Goal: Information Seeking & Learning: Learn about a topic

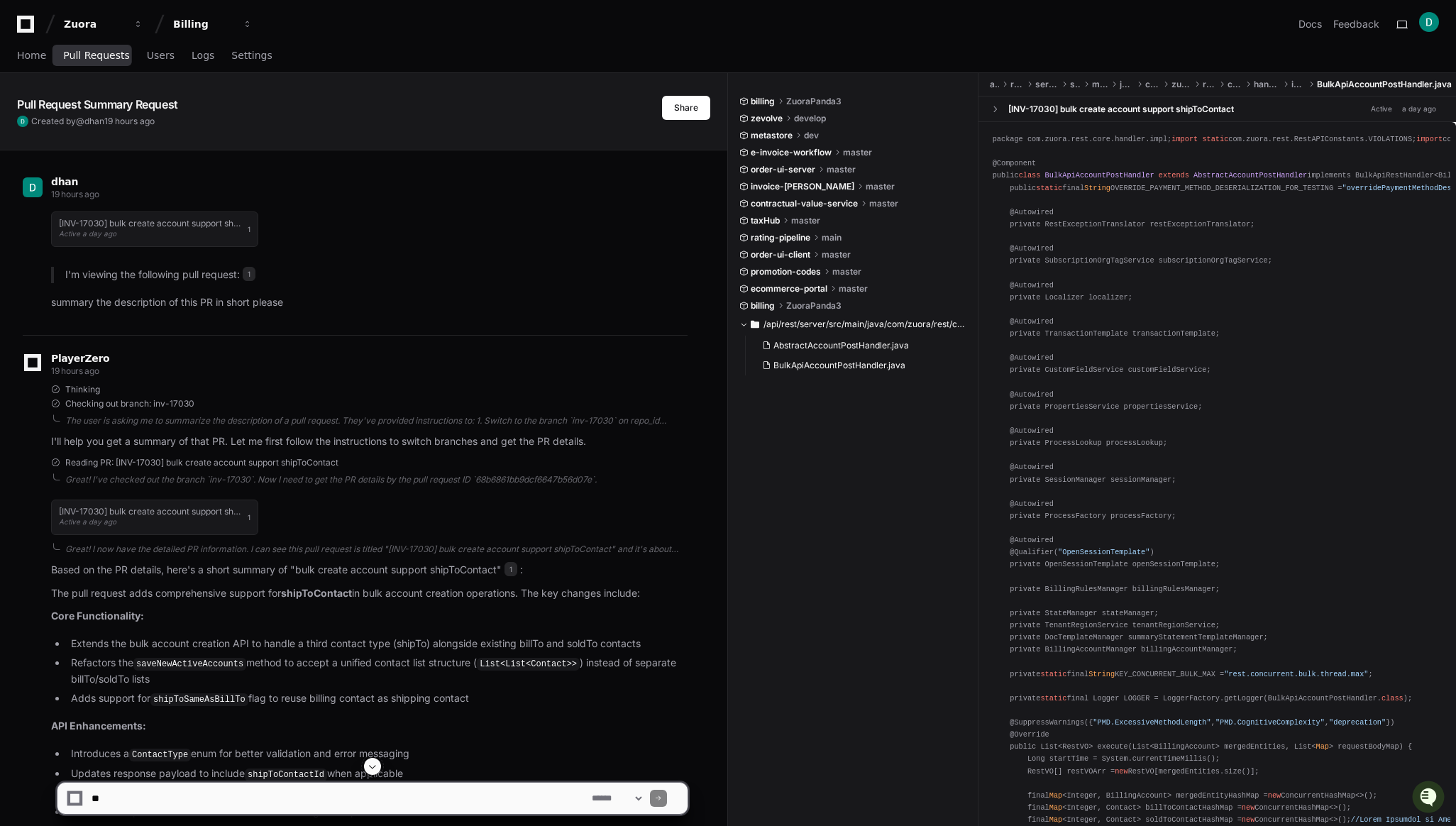
click at [108, 58] on span "Pull Requests" at bounding box center [96, 55] width 66 height 8
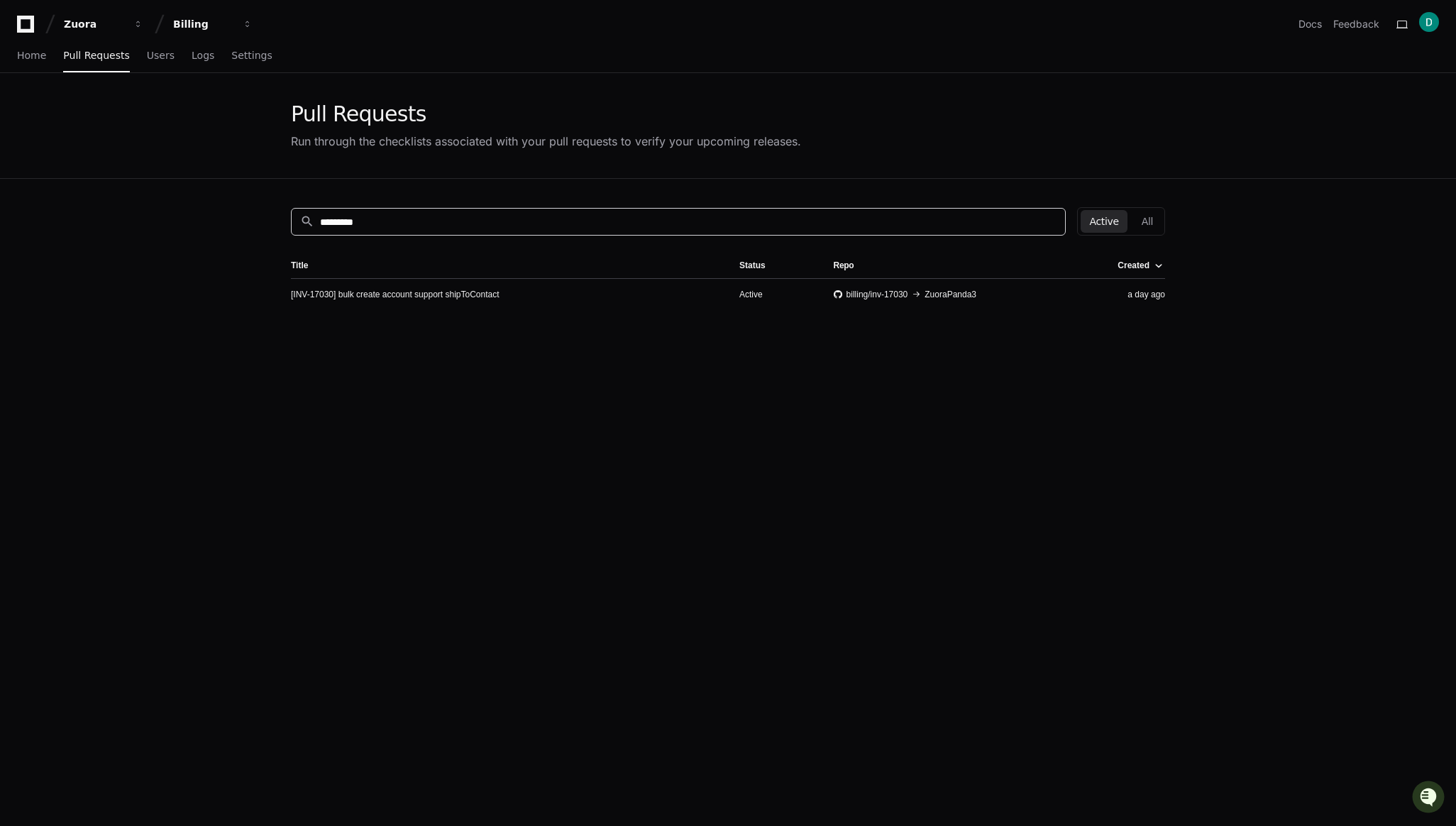
drag, startPoint x: 347, startPoint y: 224, endPoint x: 528, endPoint y: 227, distance: 181.0
click at [528, 227] on input "*********" at bounding box center [688, 221] width 736 height 14
type input "*********"
drag, startPoint x: 343, startPoint y: 221, endPoint x: 276, endPoint y: 220, distance: 67.0
click at [277, 221] on div "search ********* Active All No results found." at bounding box center [728, 591] width 909 height 826
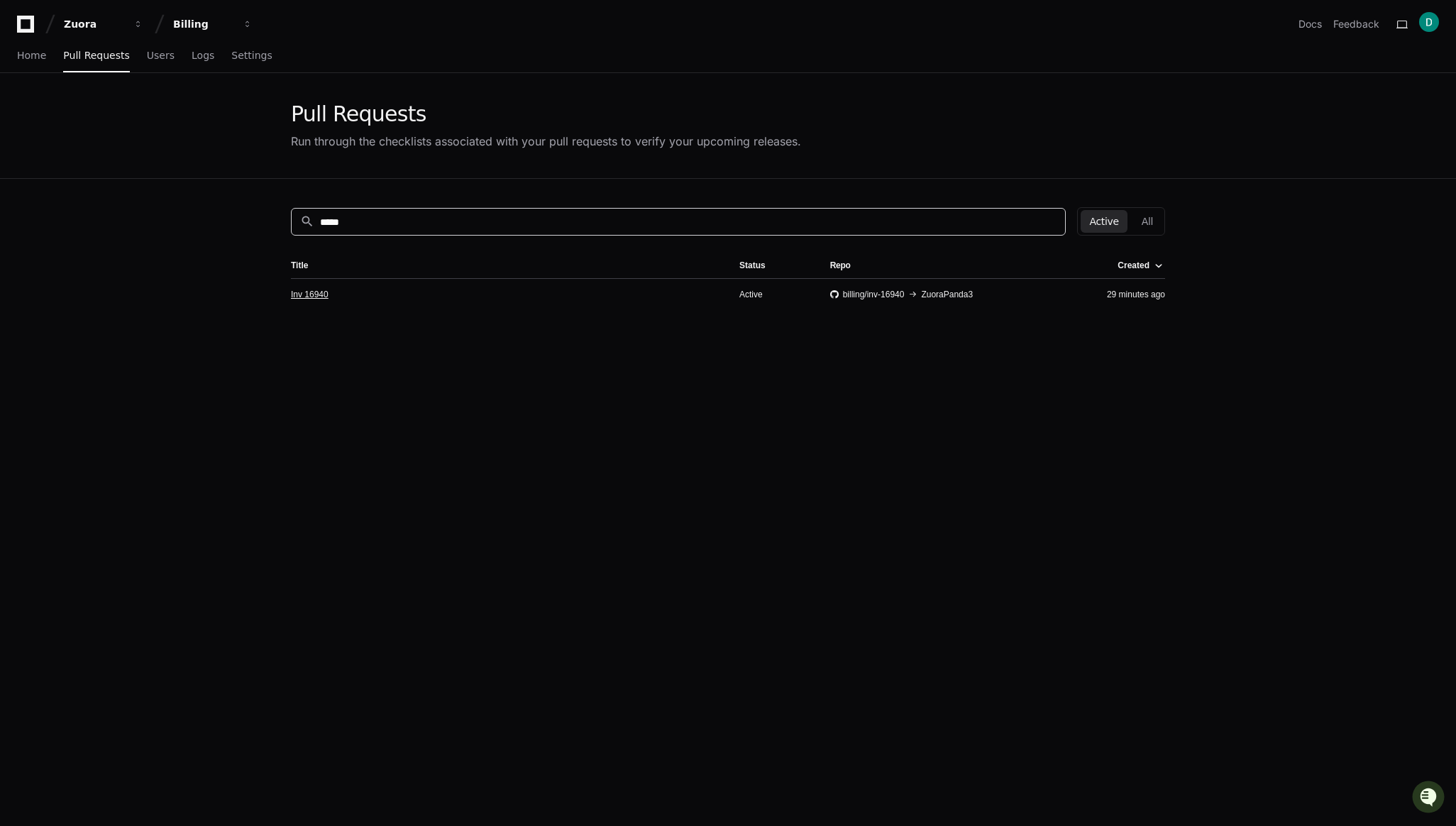
type input "*****"
click at [311, 296] on link "Inv 16940" at bounding box center [309, 294] width 38 height 11
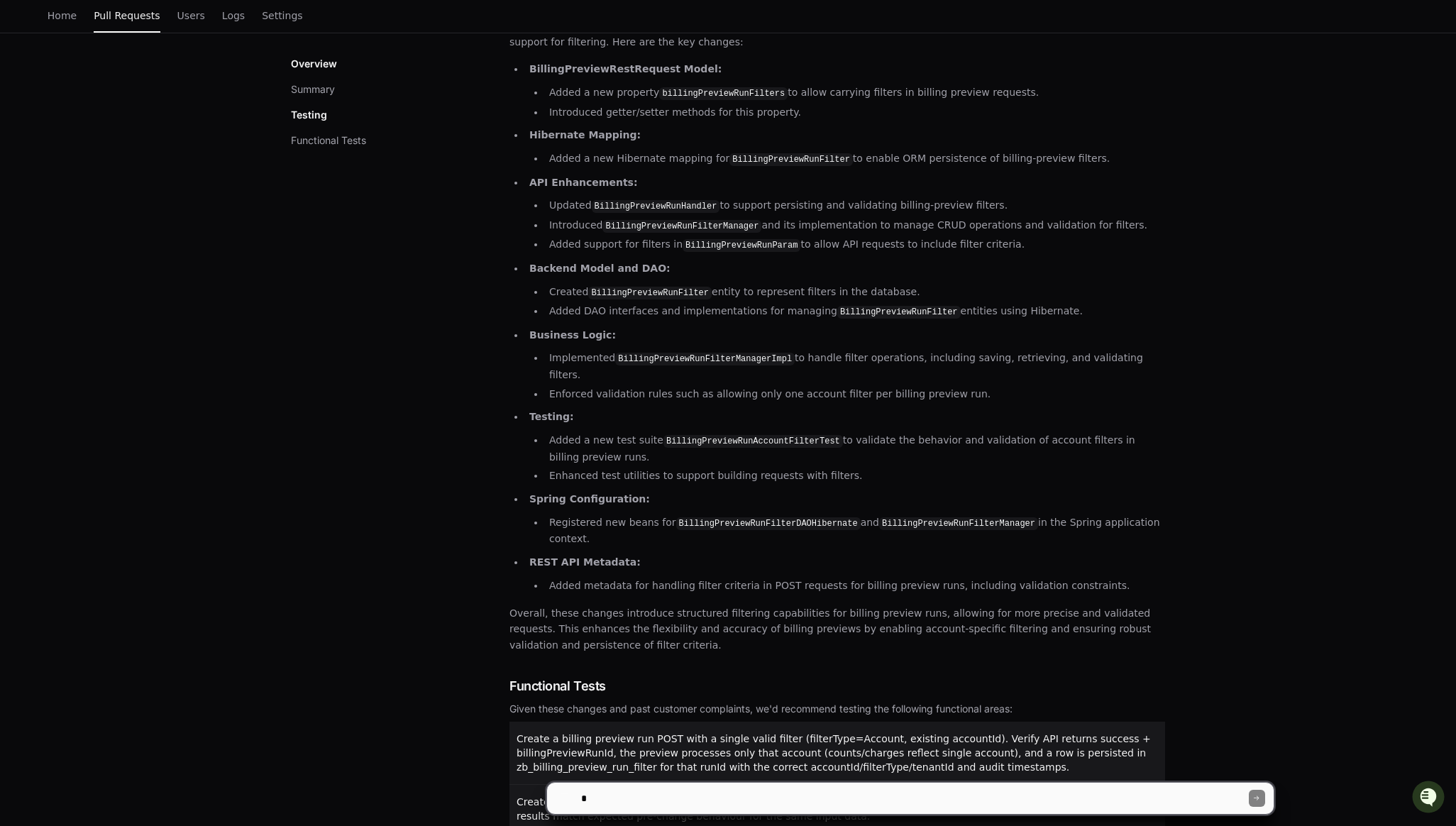
scroll to position [259, 0]
click at [700, 798] on textarea at bounding box center [913, 798] width 670 height 31
type textarea "*"
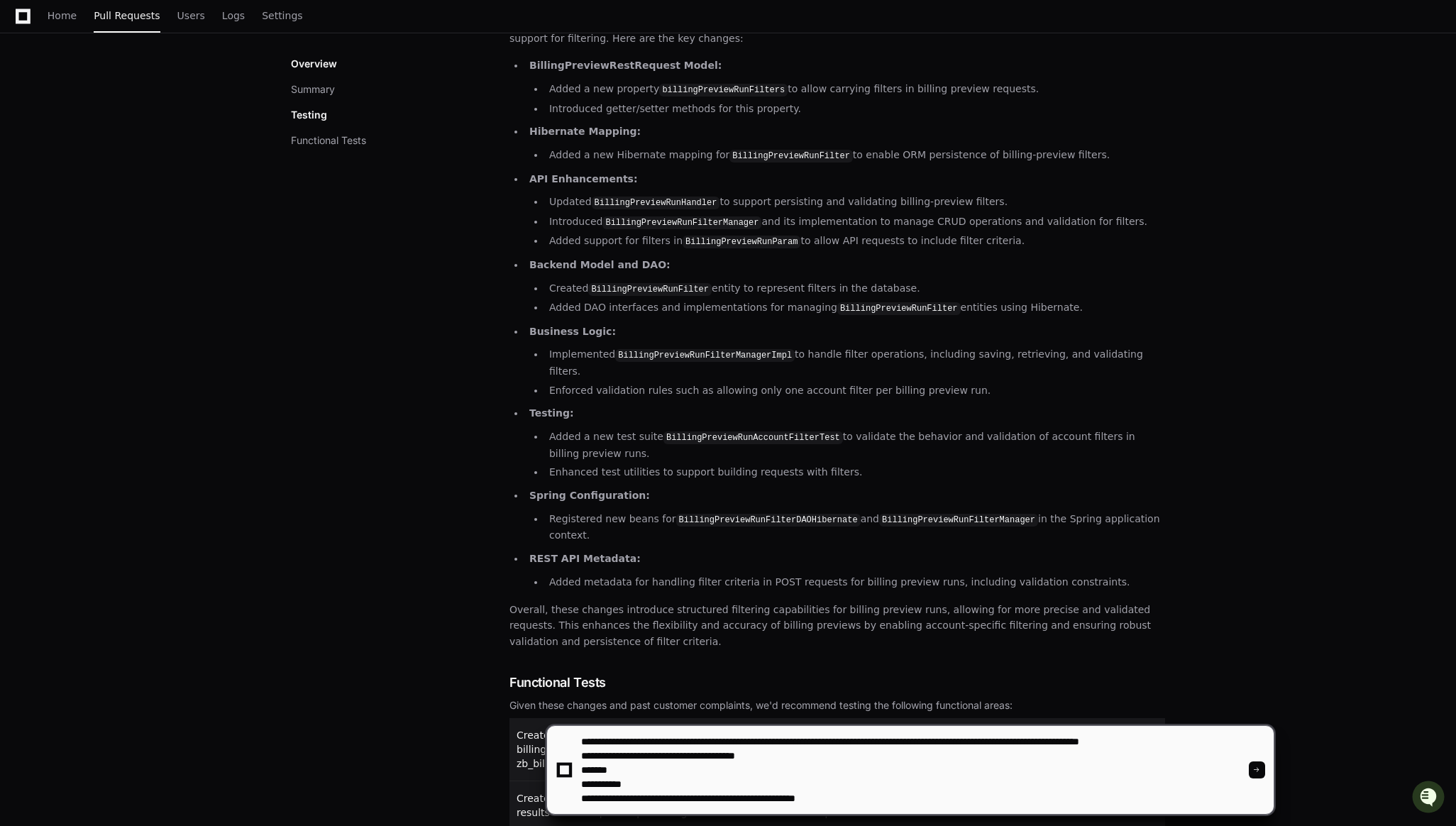
click at [786, 801] on textarea at bounding box center [913, 770] width 670 height 88
type textarea "**********"
click at [891, 792] on textarea at bounding box center [913, 770] width 670 height 88
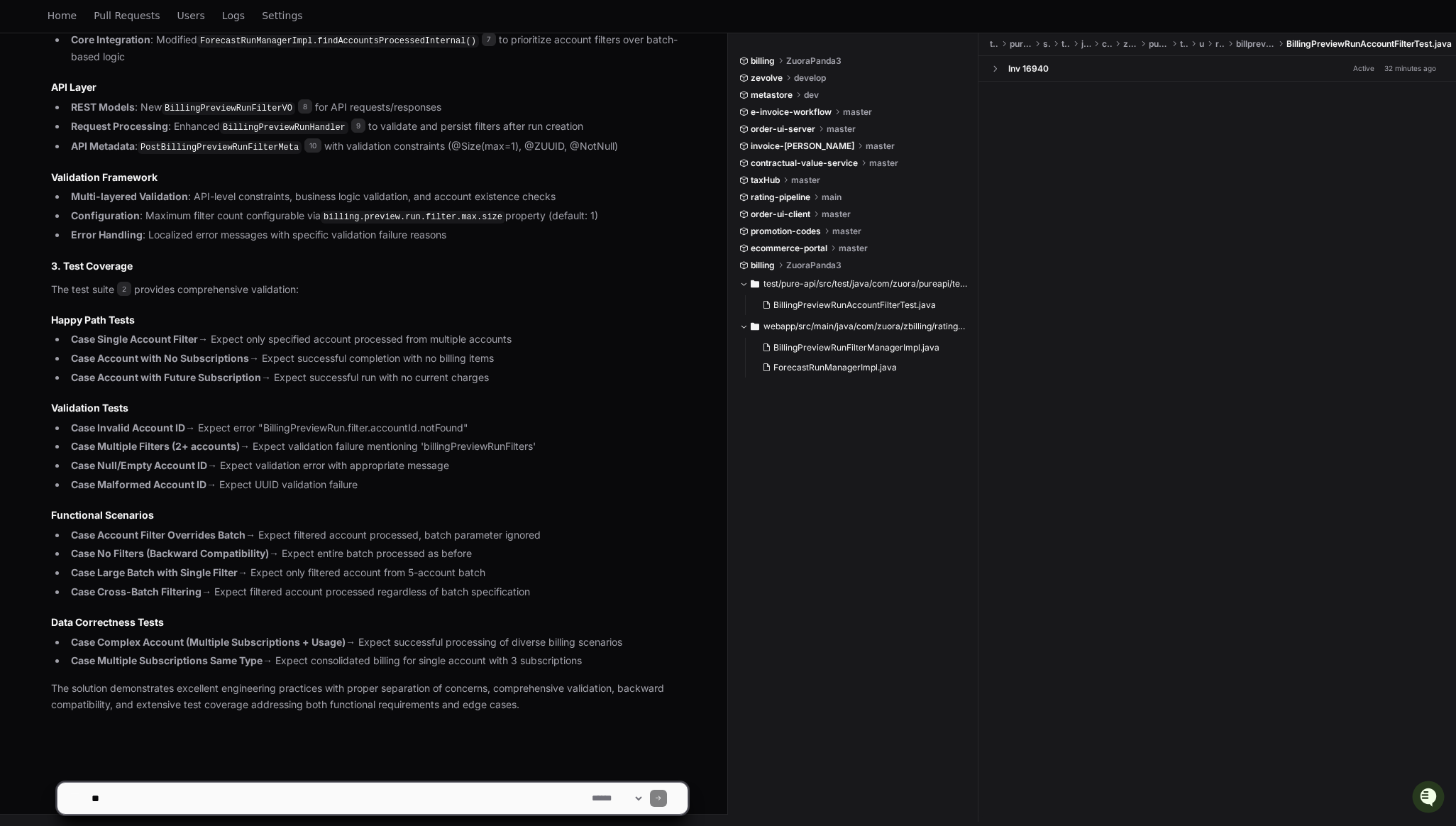
scroll to position [1323, 0]
drag, startPoint x: 537, startPoint y: 708, endPoint x: 524, endPoint y: 707, distance: 13.0
click at [524, 707] on p "The solution demonstrates excellent engineering practices with proper separatio…" at bounding box center [370, 697] width 636 height 33
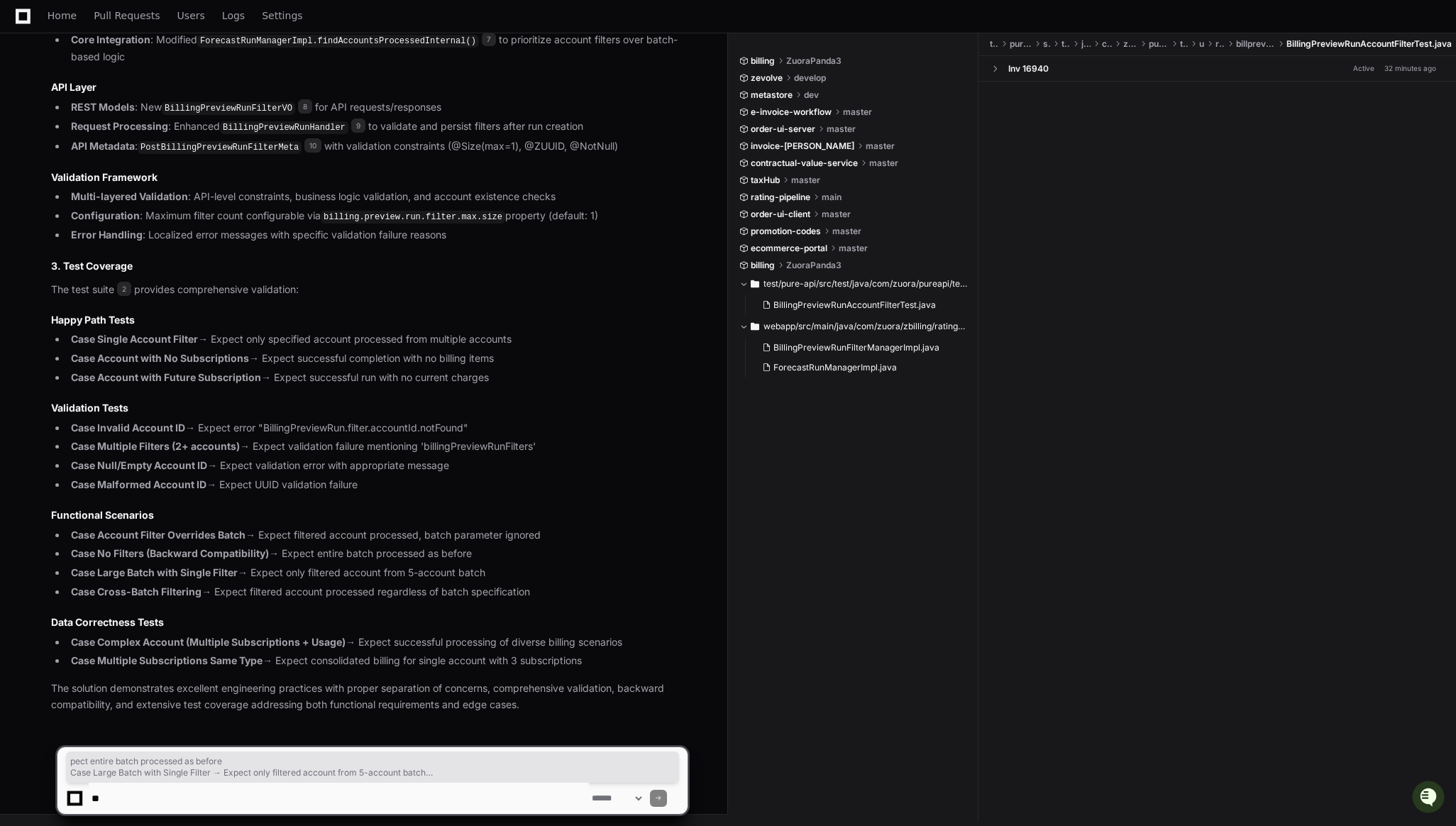
drag, startPoint x: 602, startPoint y: 665, endPoint x: 228, endPoint y: 468, distance: 422.7
click at [228, 468] on article "Based on my review of PR 1 on the inv-16940 branch 3 , here is my comprehensive…" at bounding box center [370, 231] width 636 height 962
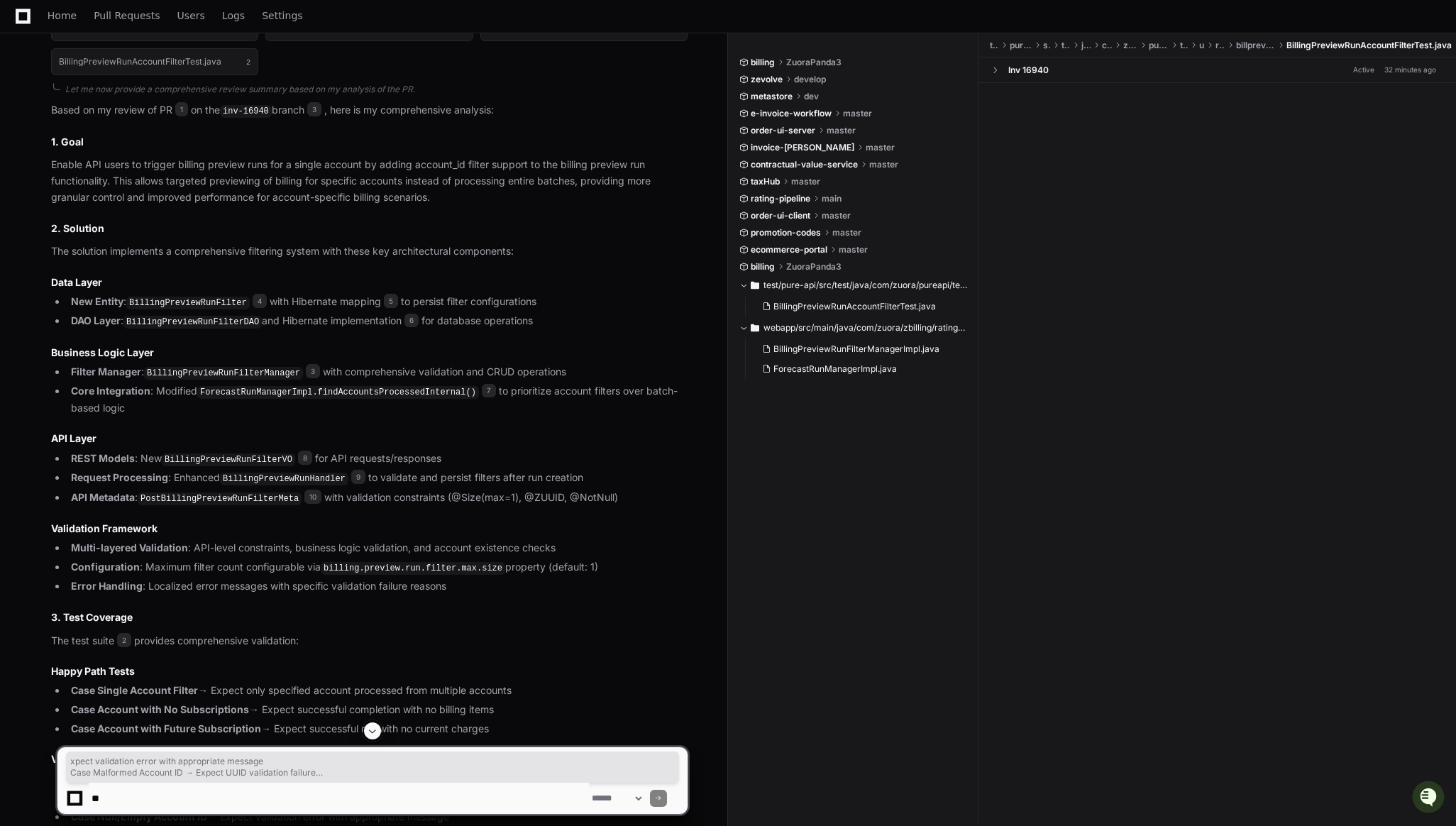
scroll to position [967, 0]
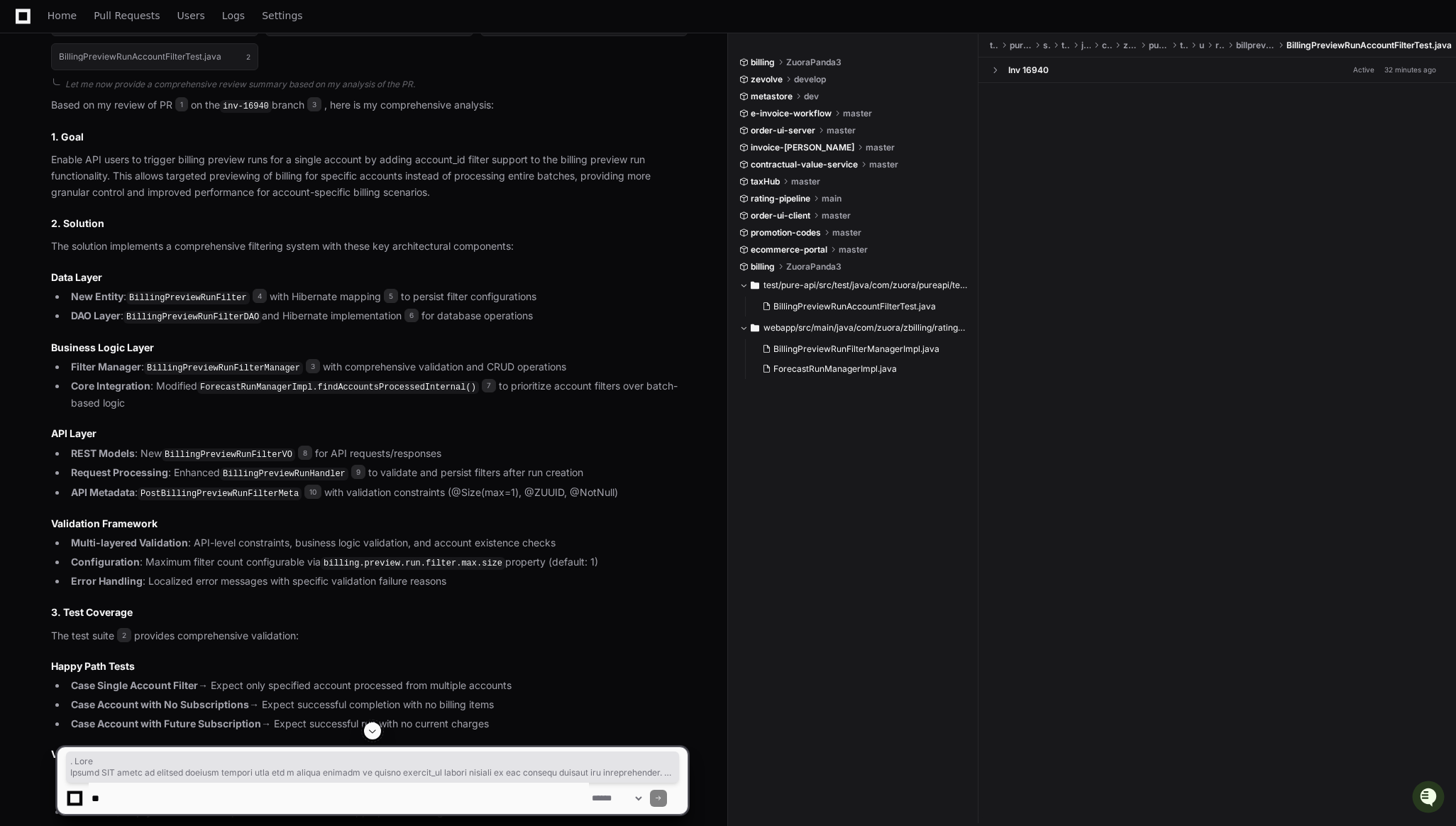
click at [53, 144] on h2 "1. Goal" at bounding box center [370, 137] width 636 height 14
copy article "1. Goal Enable API users to trigger billing preview runs for a single account b…"
click at [491, 784] on textarea at bounding box center [339, 798] width 501 height 31
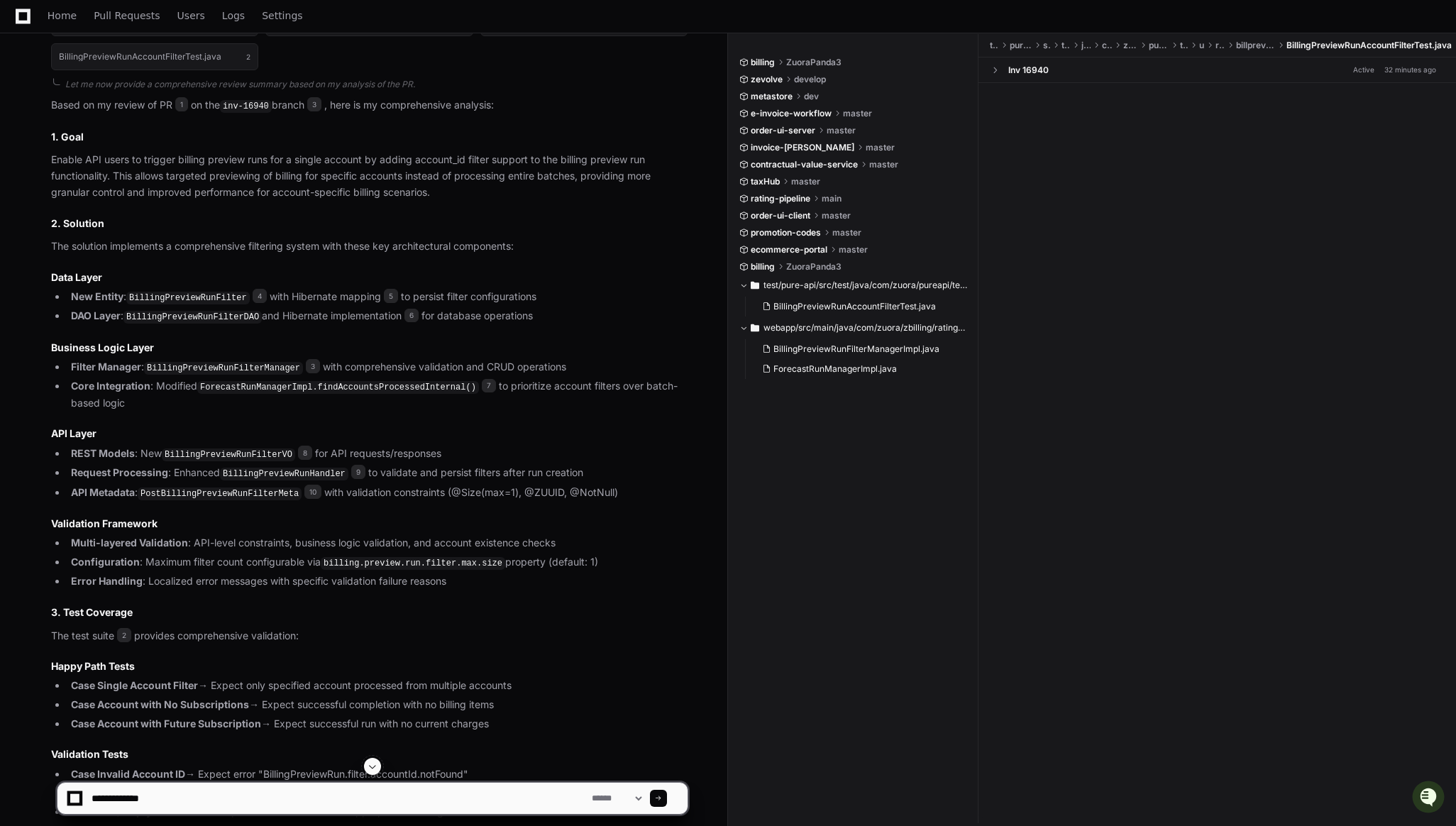
click at [340, 805] on textarea at bounding box center [339, 798] width 501 height 31
type textarea "**********"
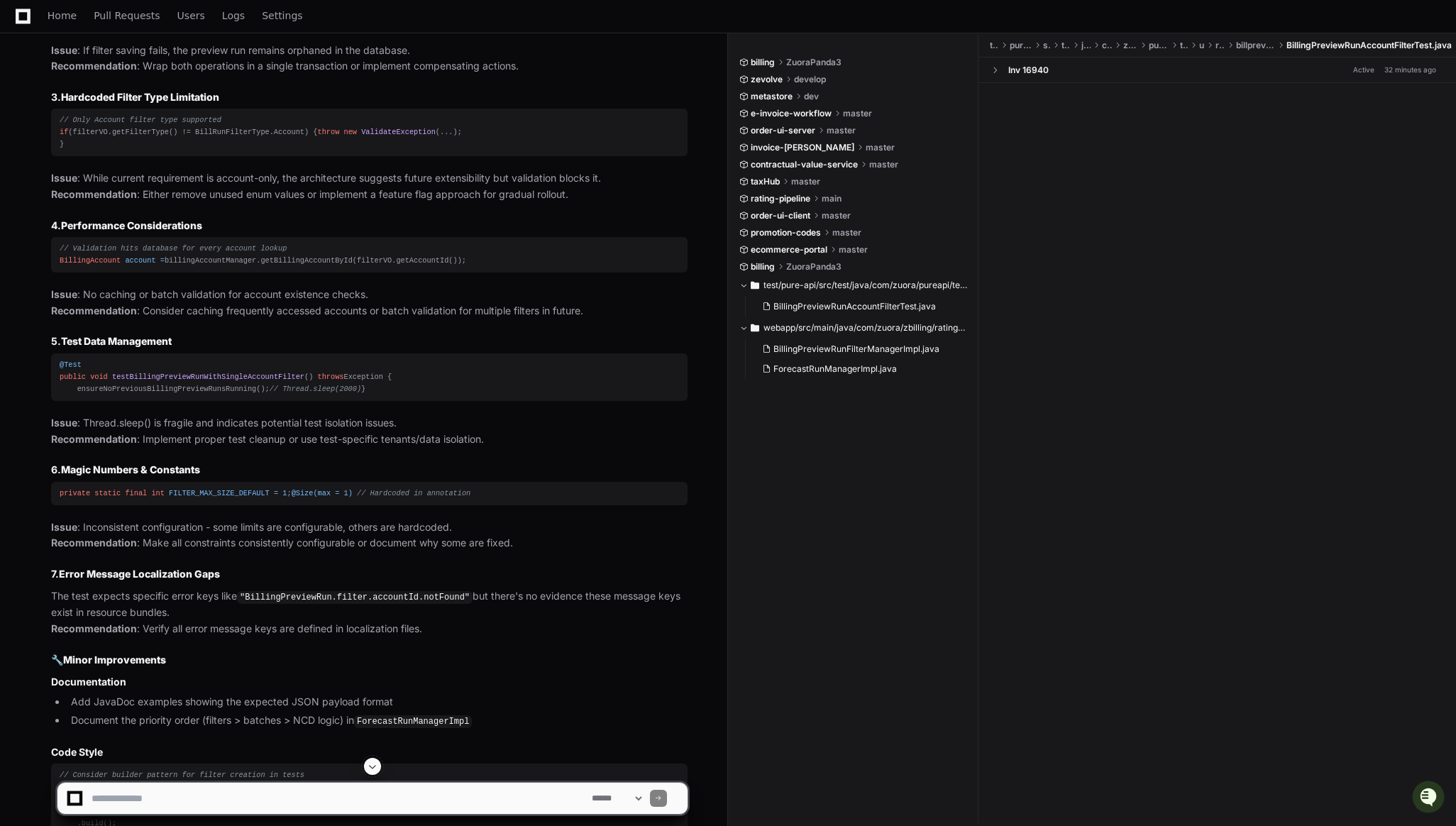
scroll to position [2630, 0]
click at [264, 378] on span "testBillingPreviewRunWithSingleAccountFilter" at bounding box center [208, 372] width 193 height 8
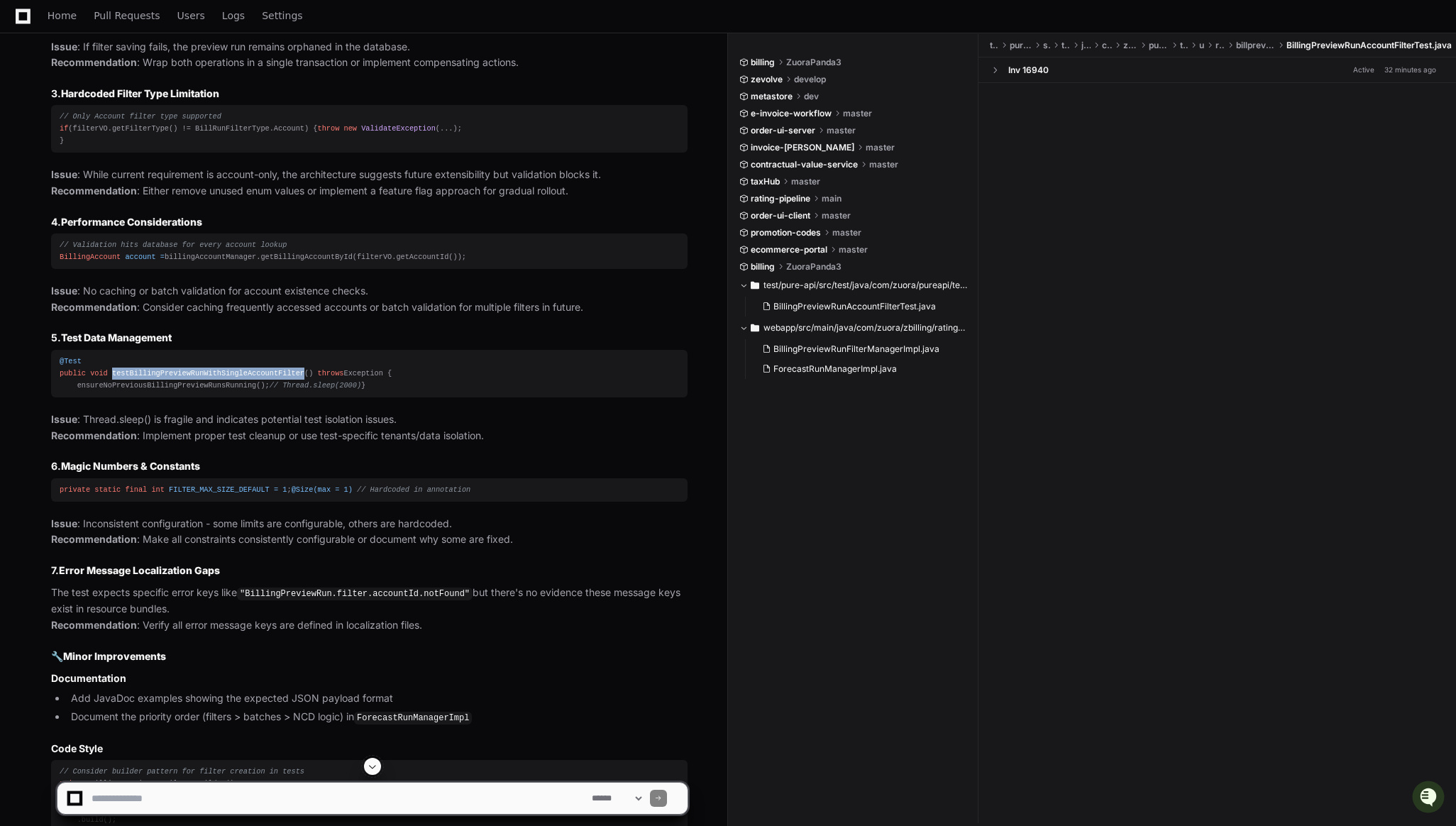
click at [264, 378] on span "testBillingPreviewRunWithSingleAccountFilter" at bounding box center [208, 372] width 193 height 8
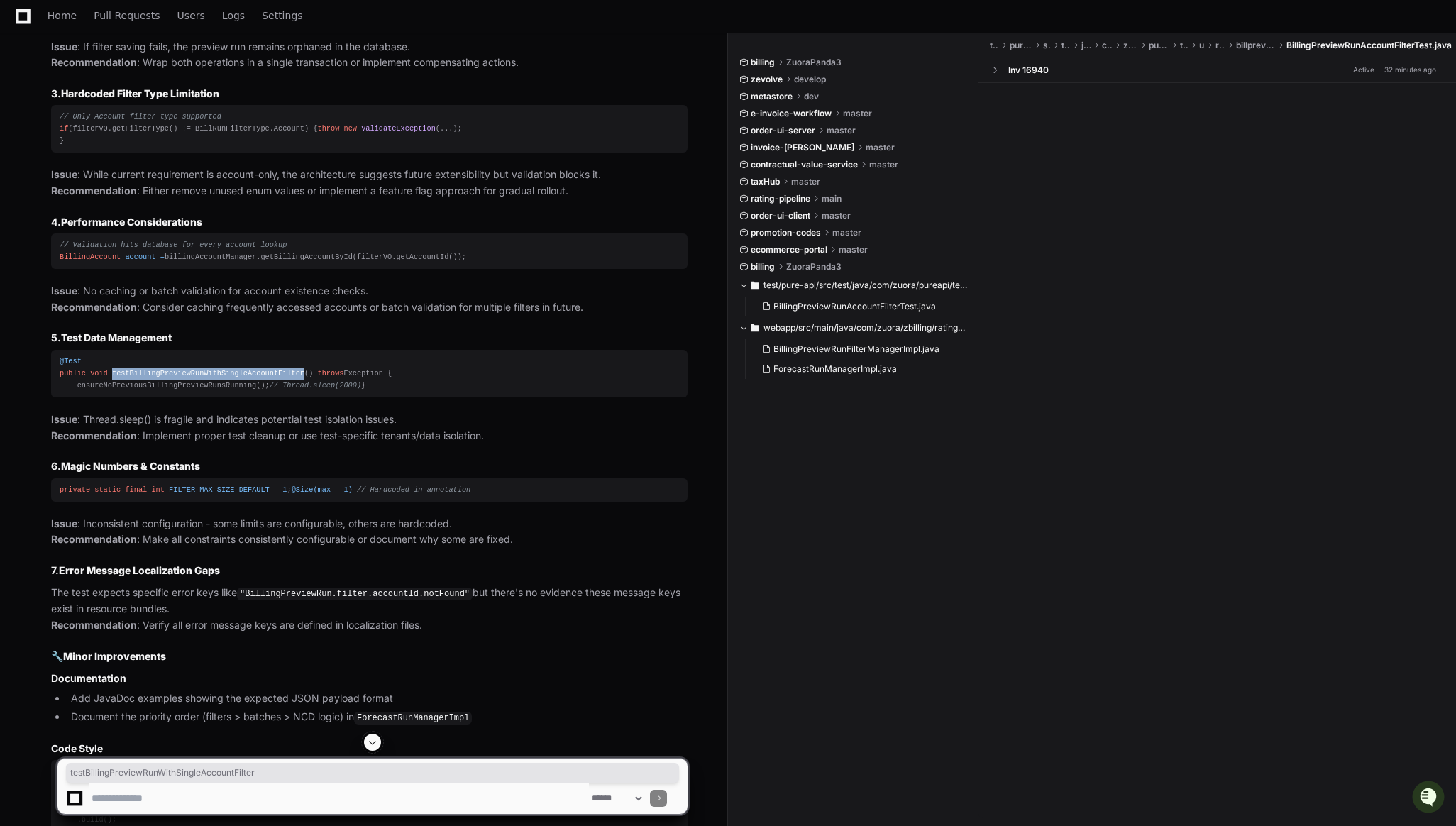
copy span "testBillingPreviewRunWithSingleAccountFilter"
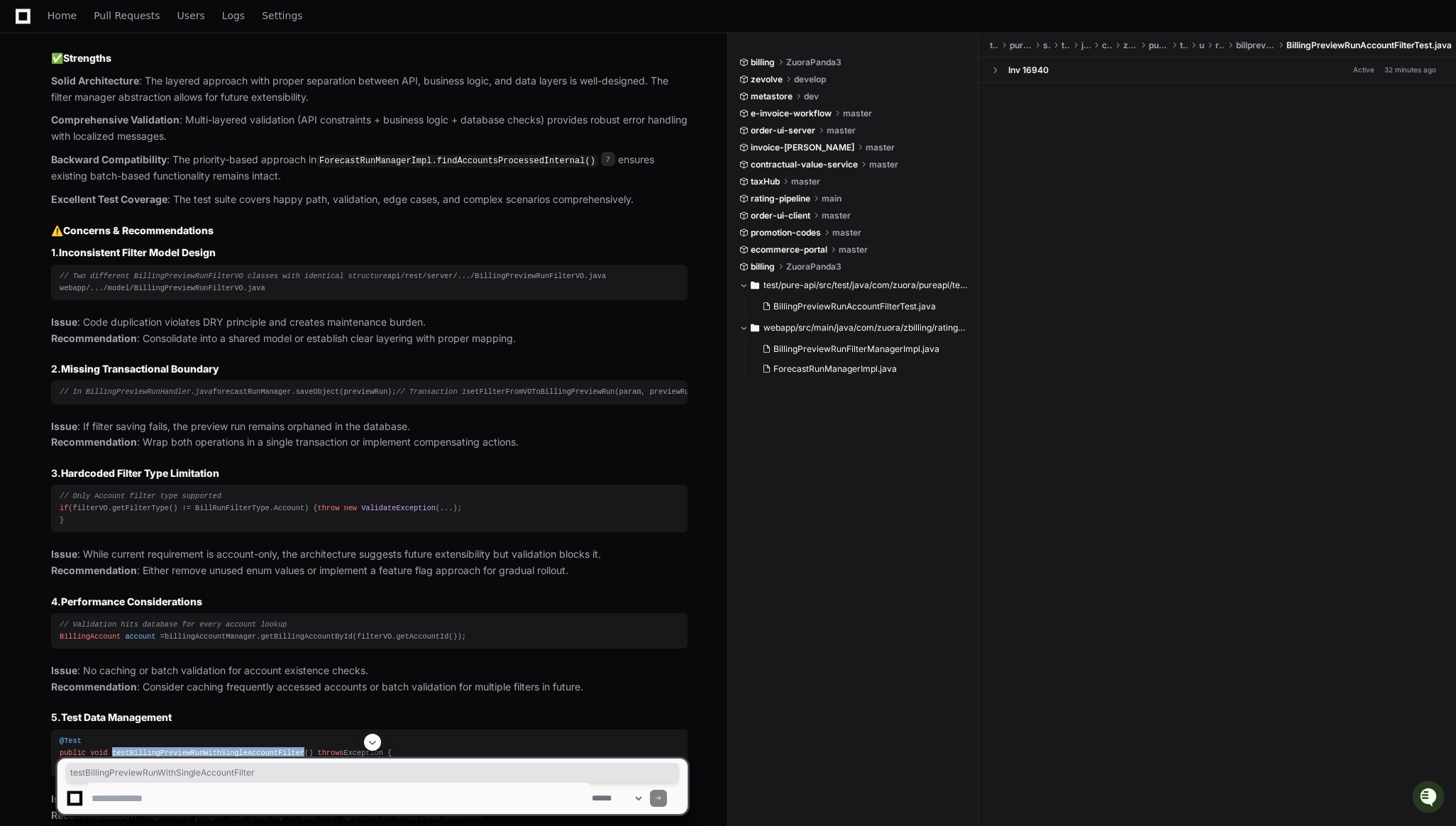
scroll to position [2223, 0]
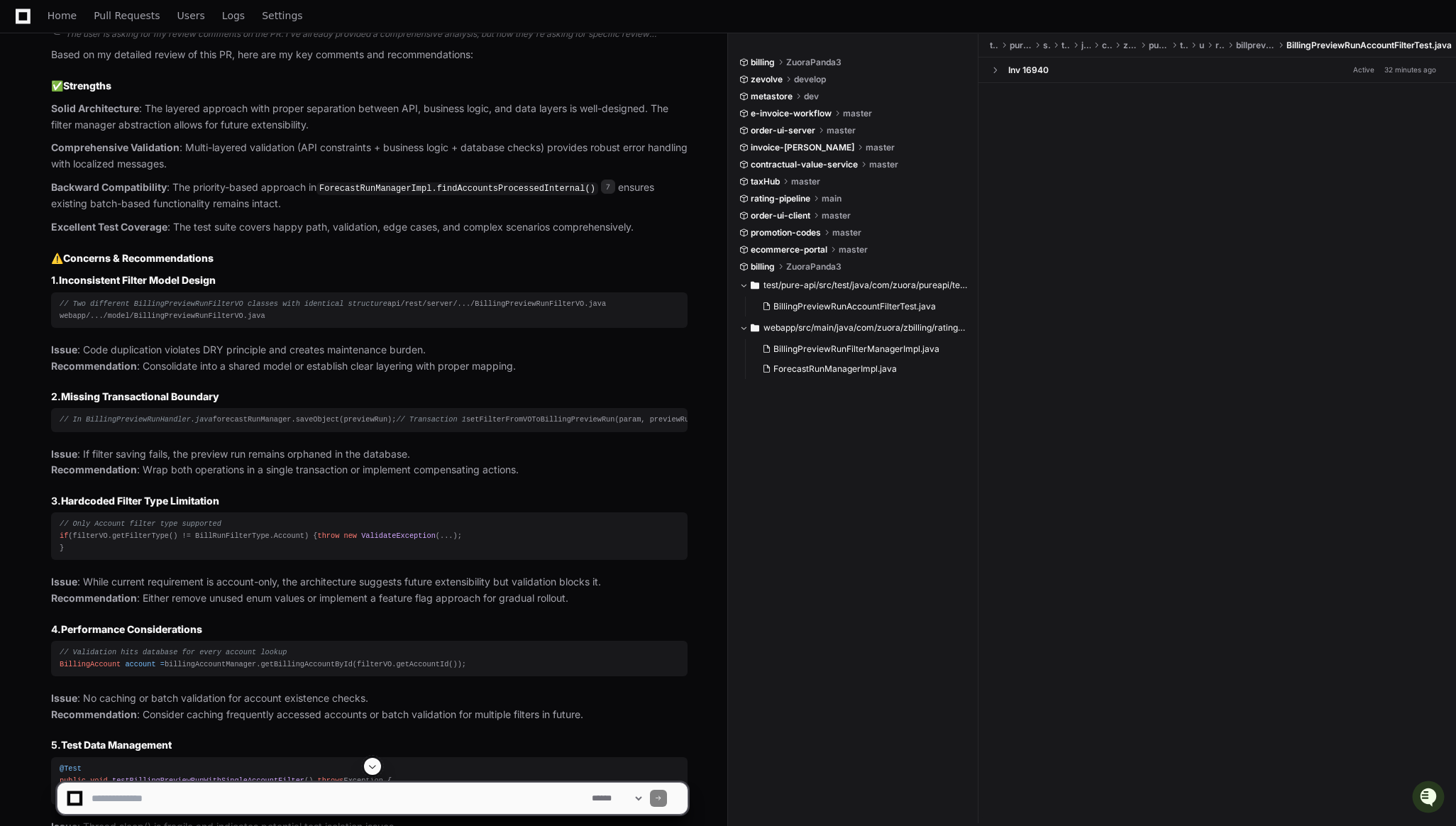
click at [132, 425] on div "// In BillingPreviewRunHandler.java forecastRunManager.saveObject(previewRun); …" at bounding box center [370, 419] width 620 height 12
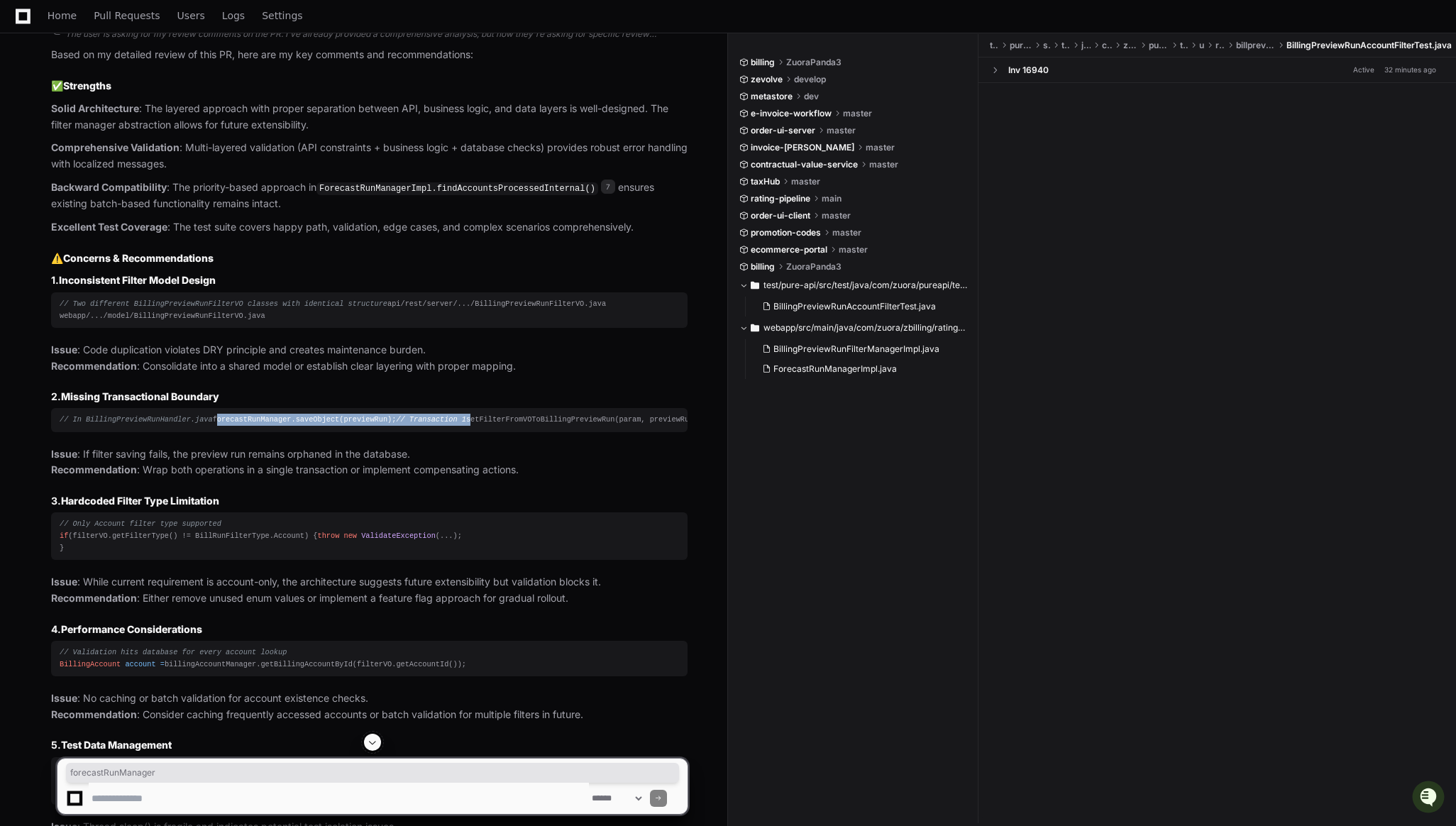
click at [132, 425] on div "// In BillingPreviewRunHandler.java forecastRunManager.saveObject(previewRun); …" at bounding box center [370, 419] width 620 height 12
click at [133, 425] on div "// In BillingPreviewRunHandler.java forecastRunManager.saveObject(previewRun); …" at bounding box center [370, 419] width 620 height 12
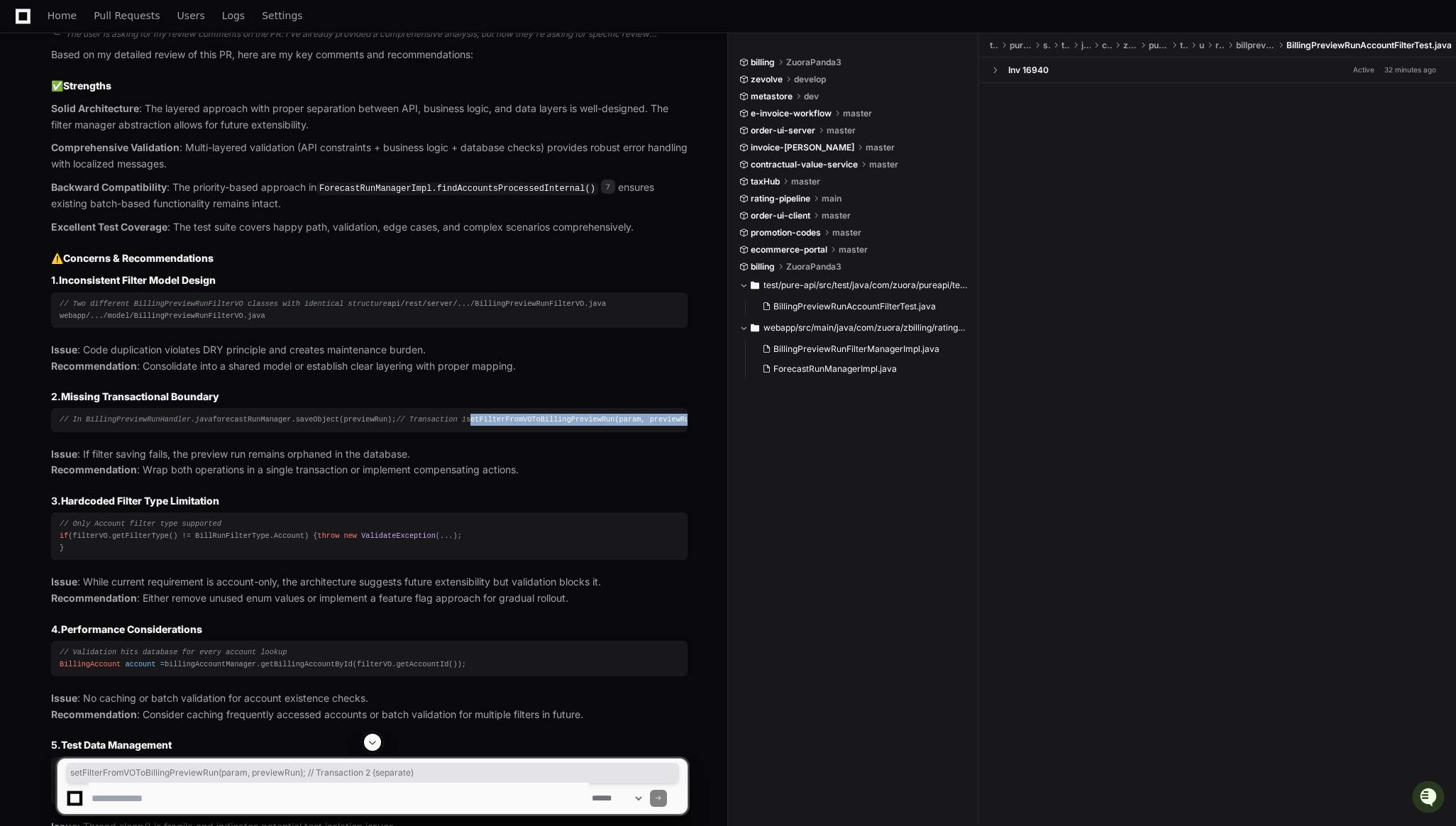
copy article "setFilterFromVOToBillingPreviewRun(param, previewRun); // Transaction 2 (separa…"
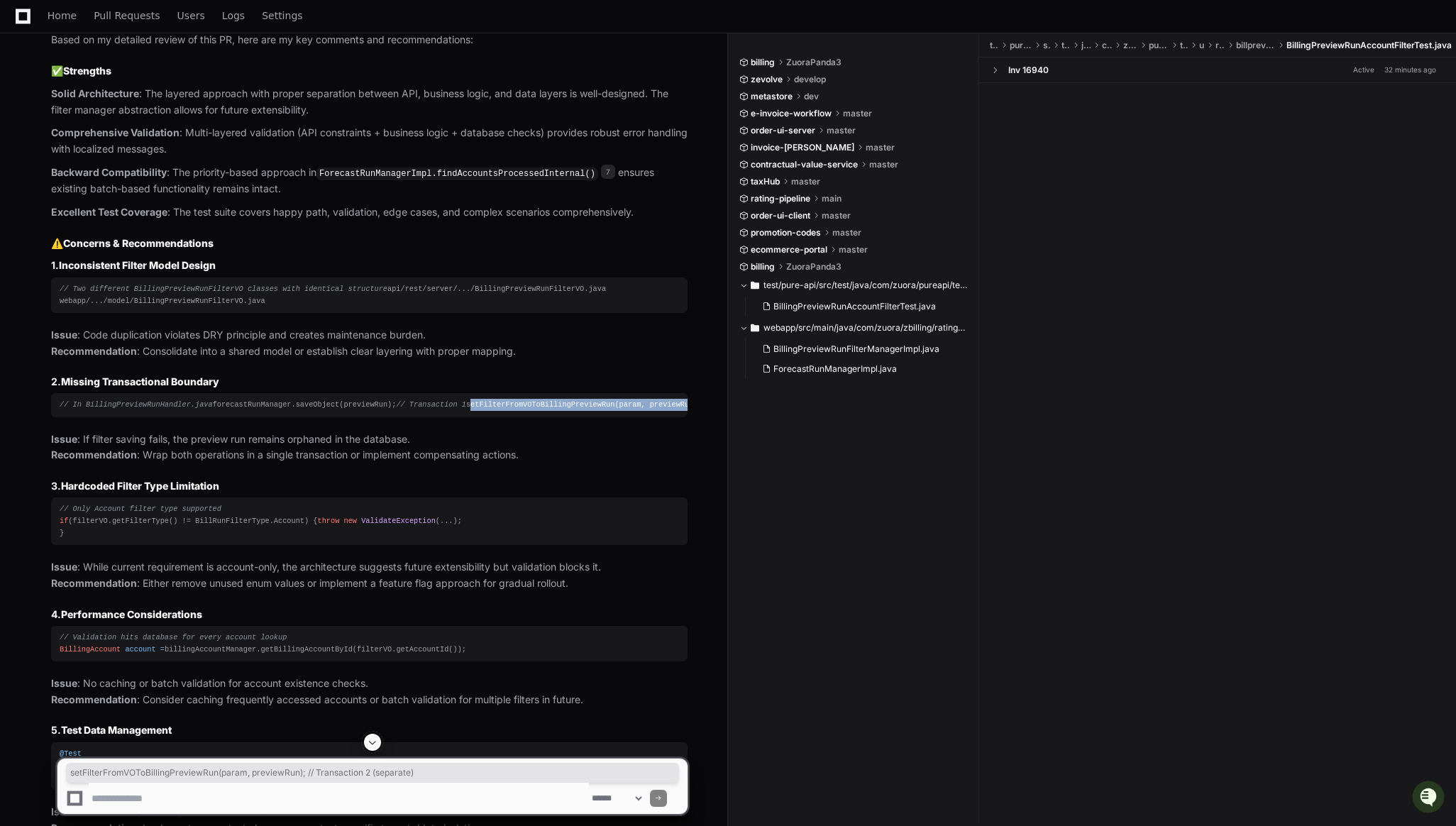
scroll to position [2254, 0]
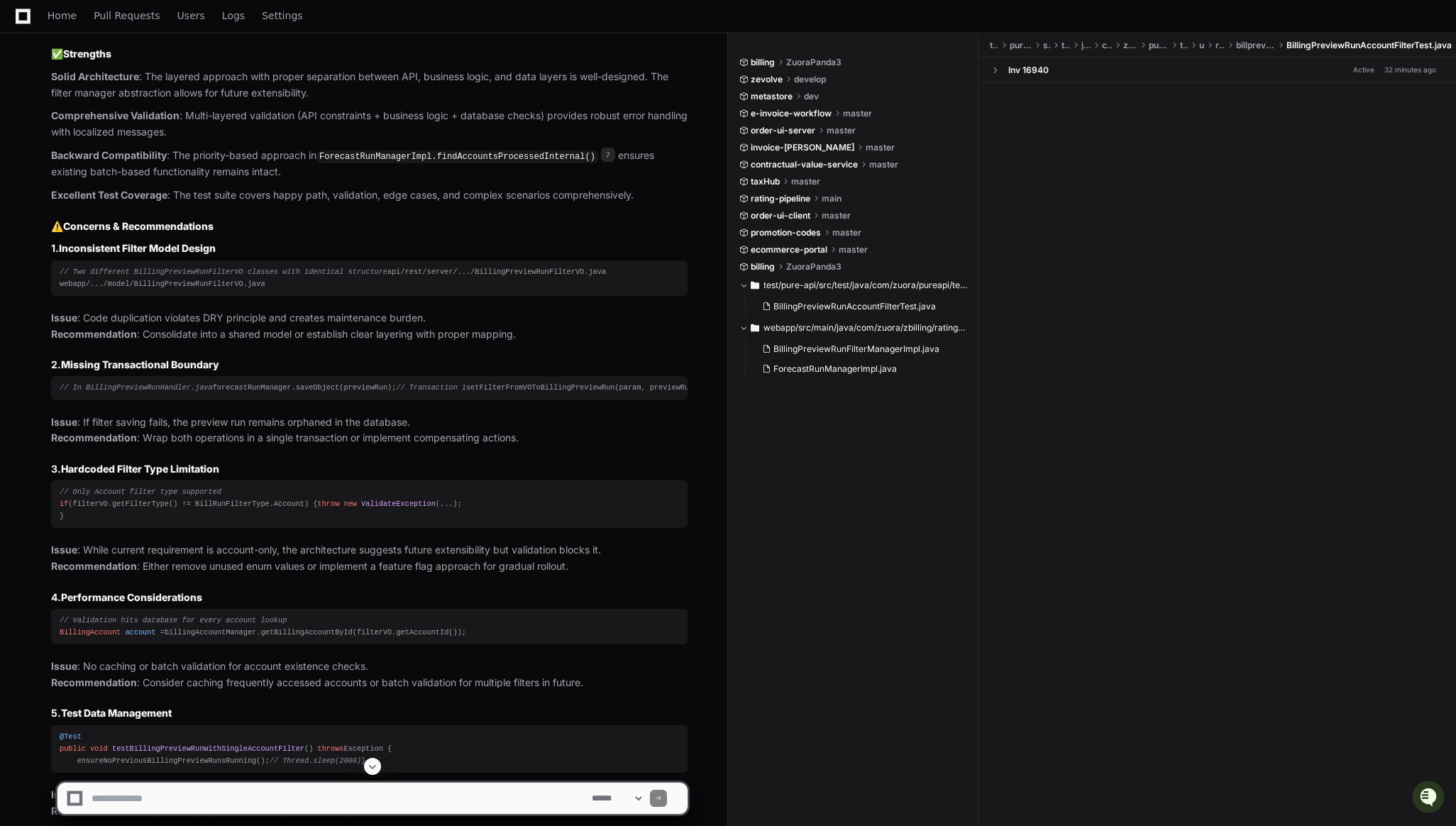
click at [180, 291] on div "// Two different BillingPreviewRunFilterVO classes with identical structure api…" at bounding box center [370, 278] width 620 height 24
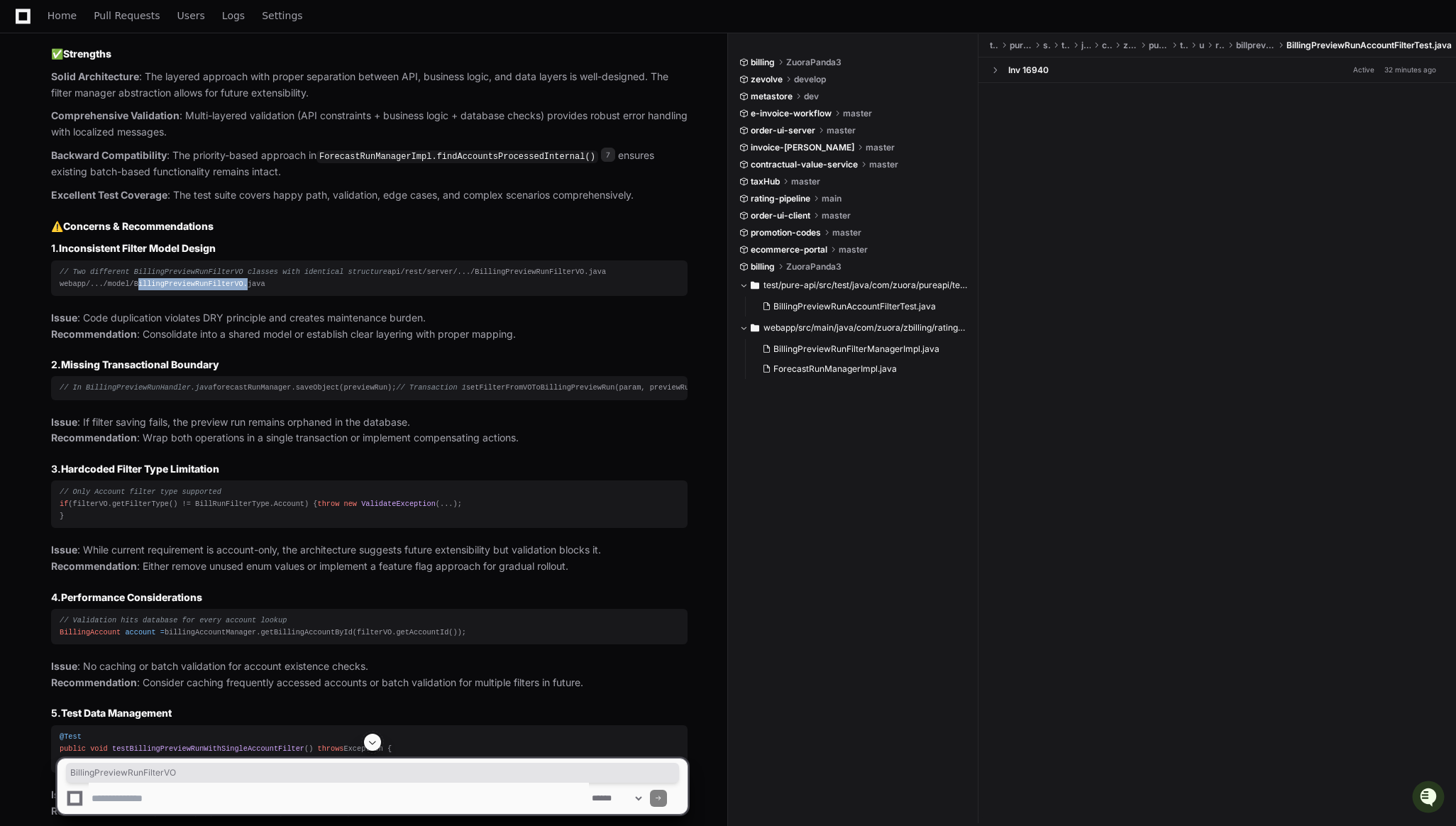
copy div "BillingPreviewRunFilterVO"
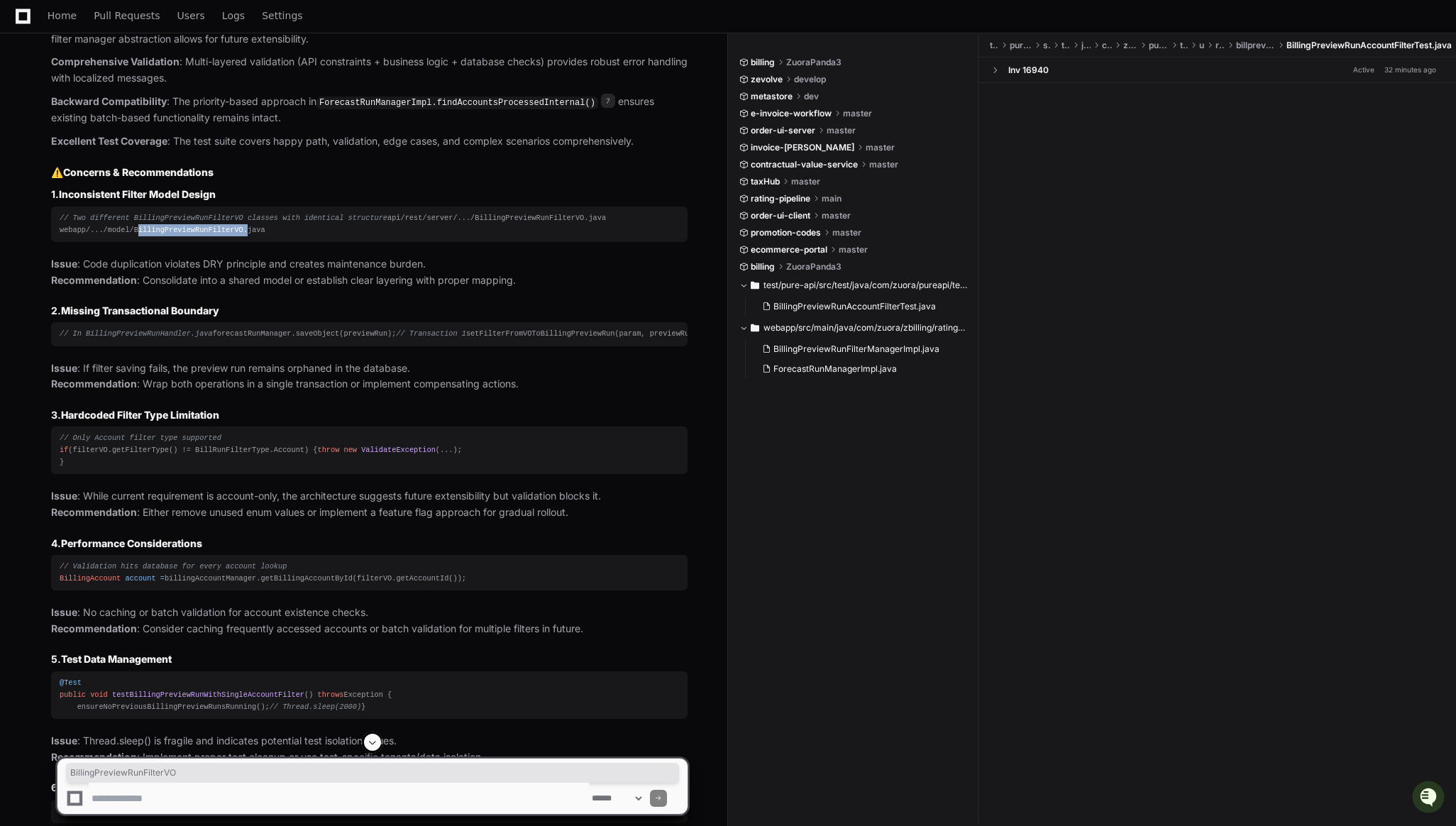
scroll to position [2309, 0]
drag, startPoint x: 59, startPoint y: 497, endPoint x: 317, endPoint y: 498, distance: 258.0
click at [317, 468] on div "// Only Account filter type supported if (filterVO.getFilterType() != BillRunFi…" at bounding box center [370, 449] width 620 height 36
copy div "if (filterVO.getFilterType() != BillRunFilterType.Account)"
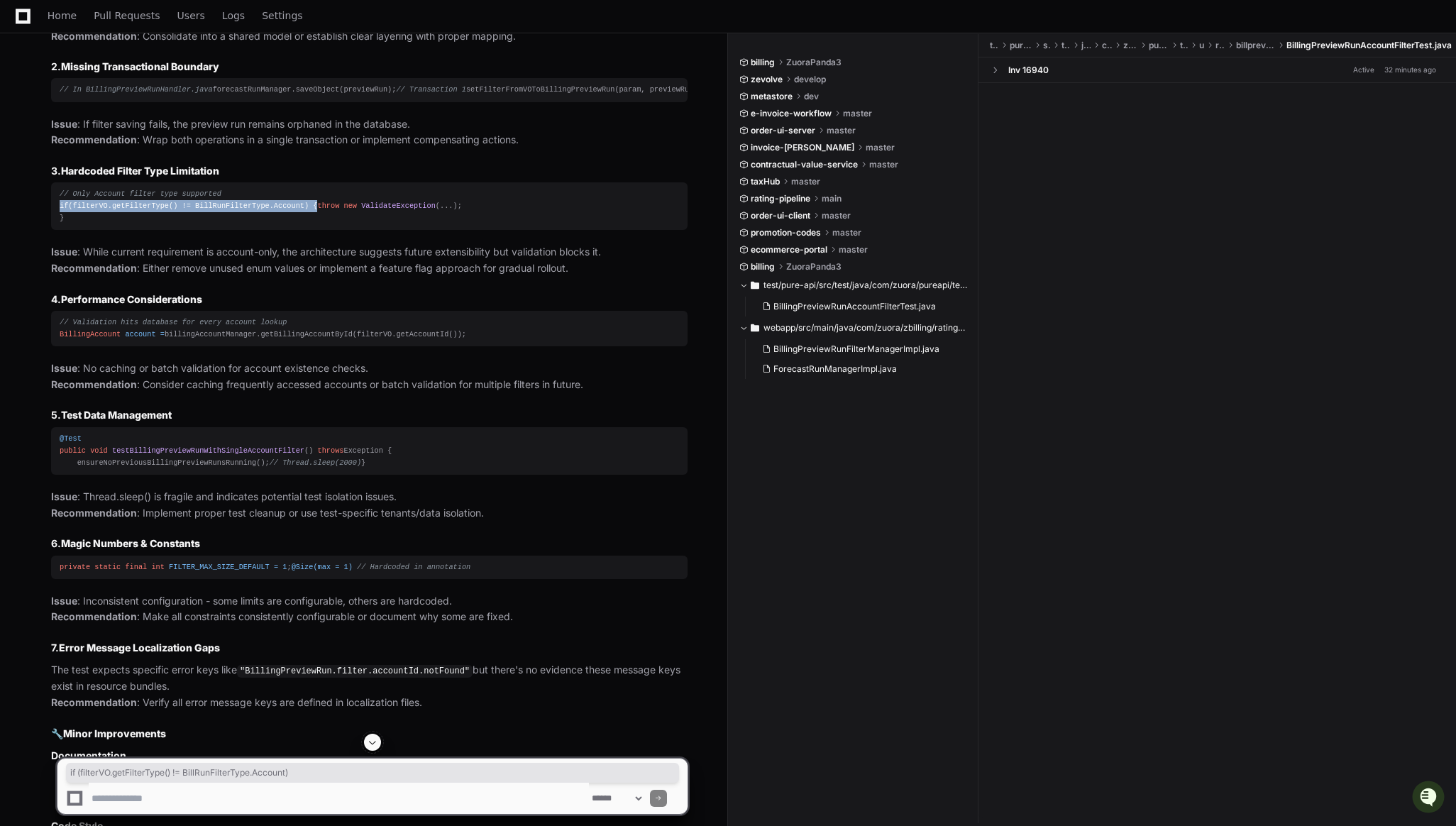
scroll to position [2553, 0]
